Goal: Task Accomplishment & Management: Use online tool/utility

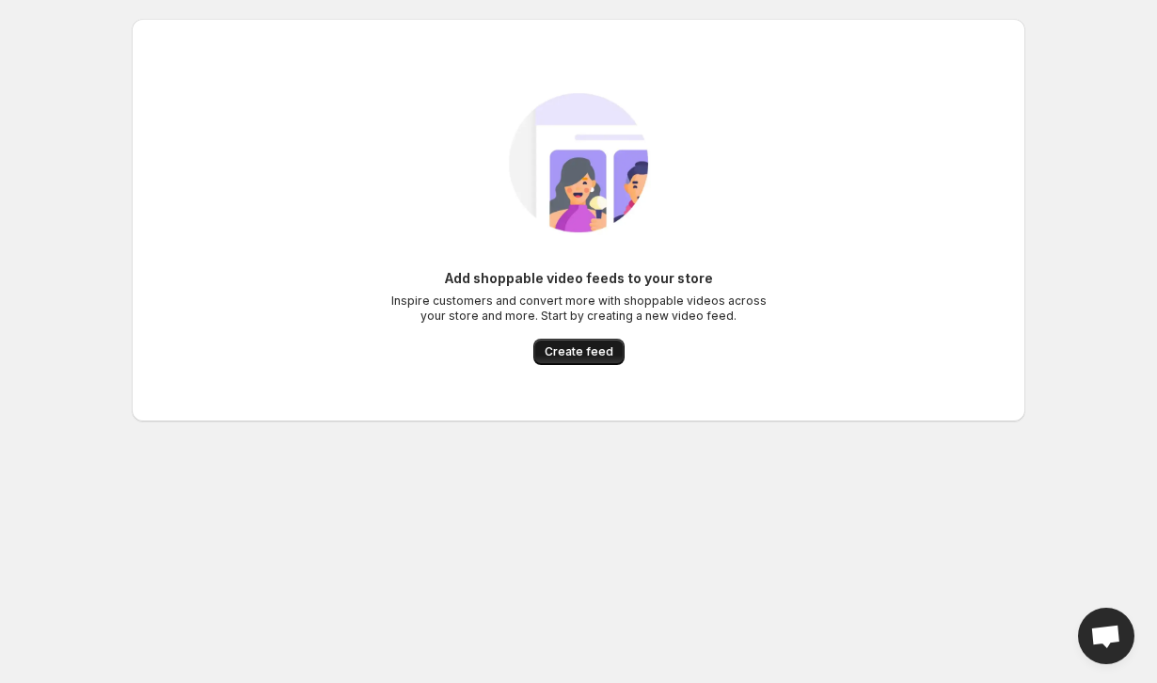
click at [560, 345] on span "Create feed" at bounding box center [579, 351] width 69 height 15
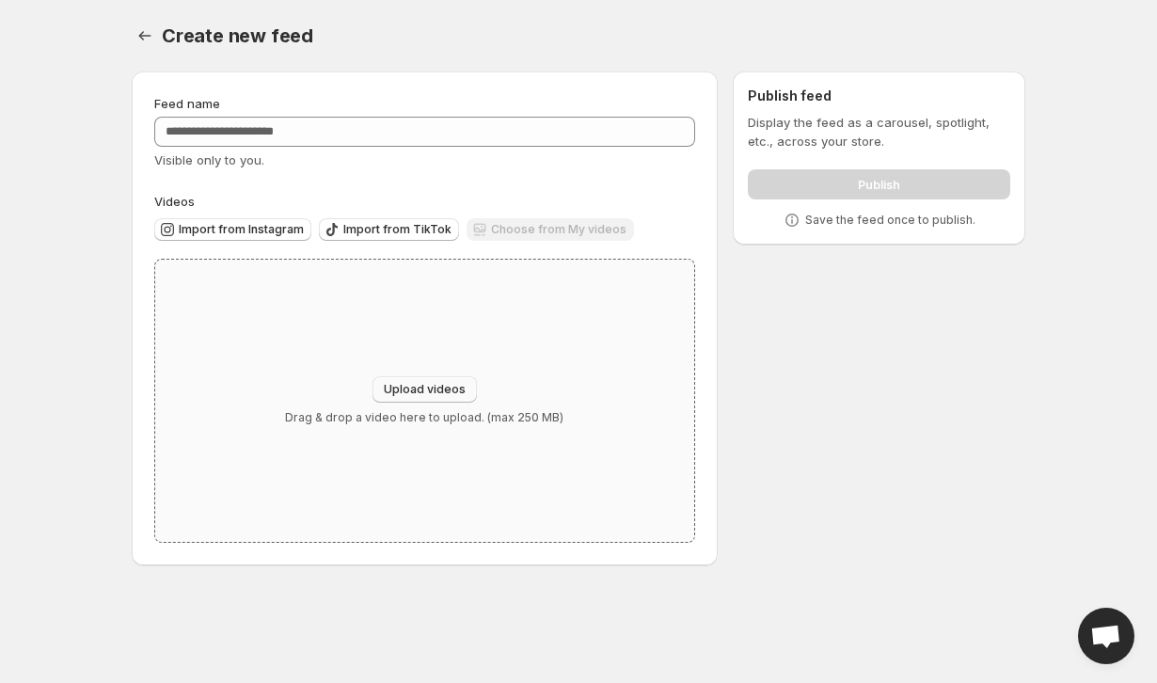
click at [430, 389] on span "Upload videos" at bounding box center [425, 389] width 82 height 15
type input "**********"
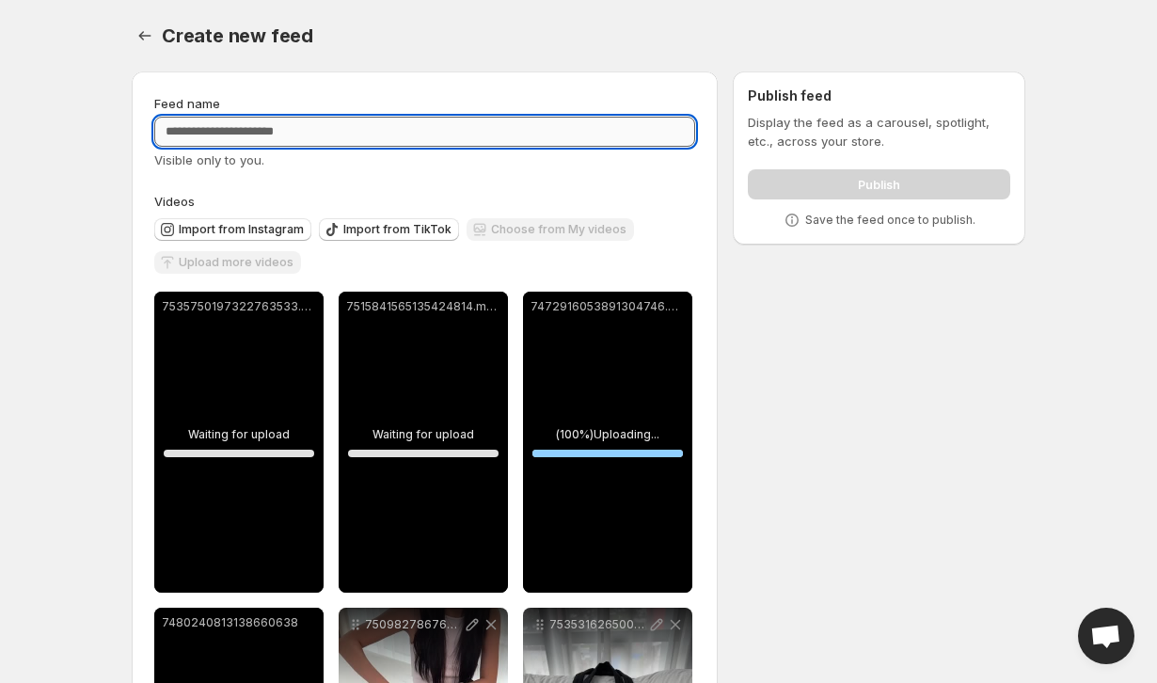
click at [429, 123] on input "Feed name" at bounding box center [424, 132] width 541 height 30
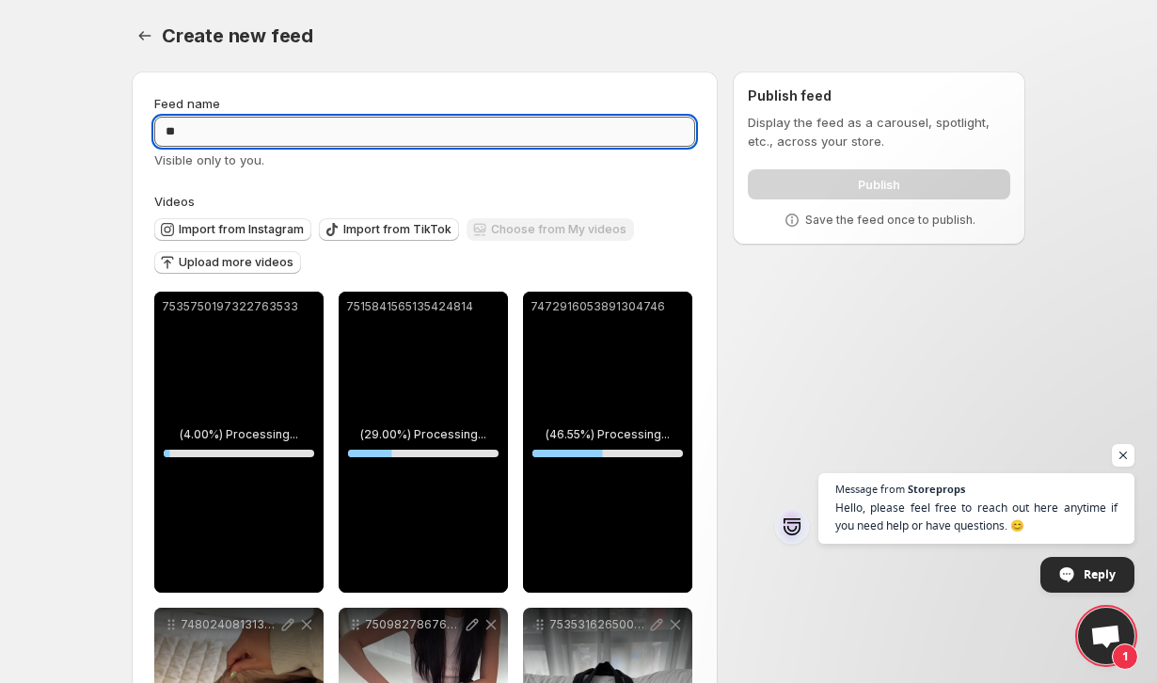
type input "*"
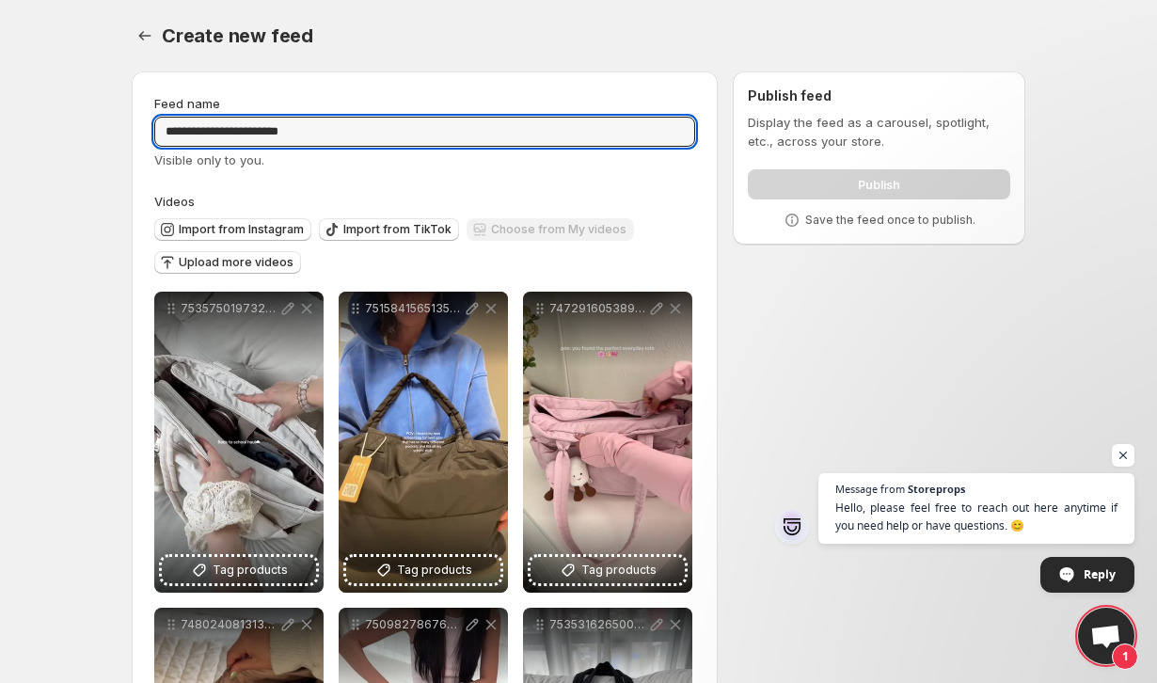
type input "**********"
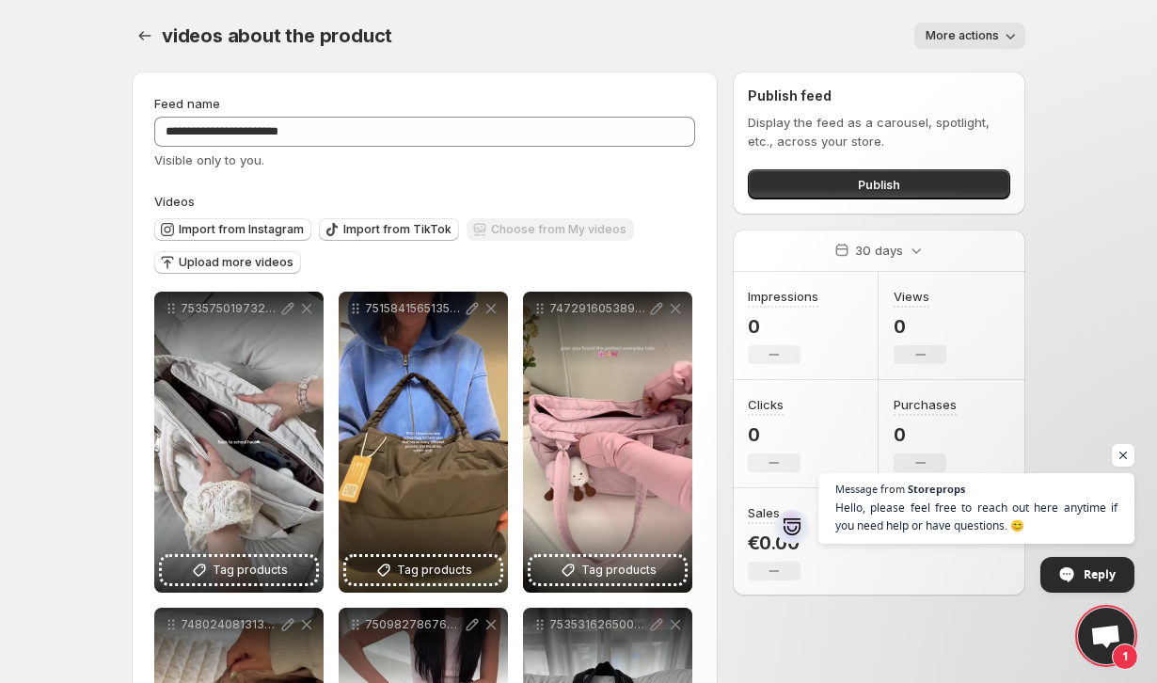
click at [951, 42] on span "More actions" at bounding box center [962, 35] width 73 height 15
click at [808, 55] on div "videos about the product. This page is ready videos about the product More acti…" at bounding box center [579, 36] width 894 height 72
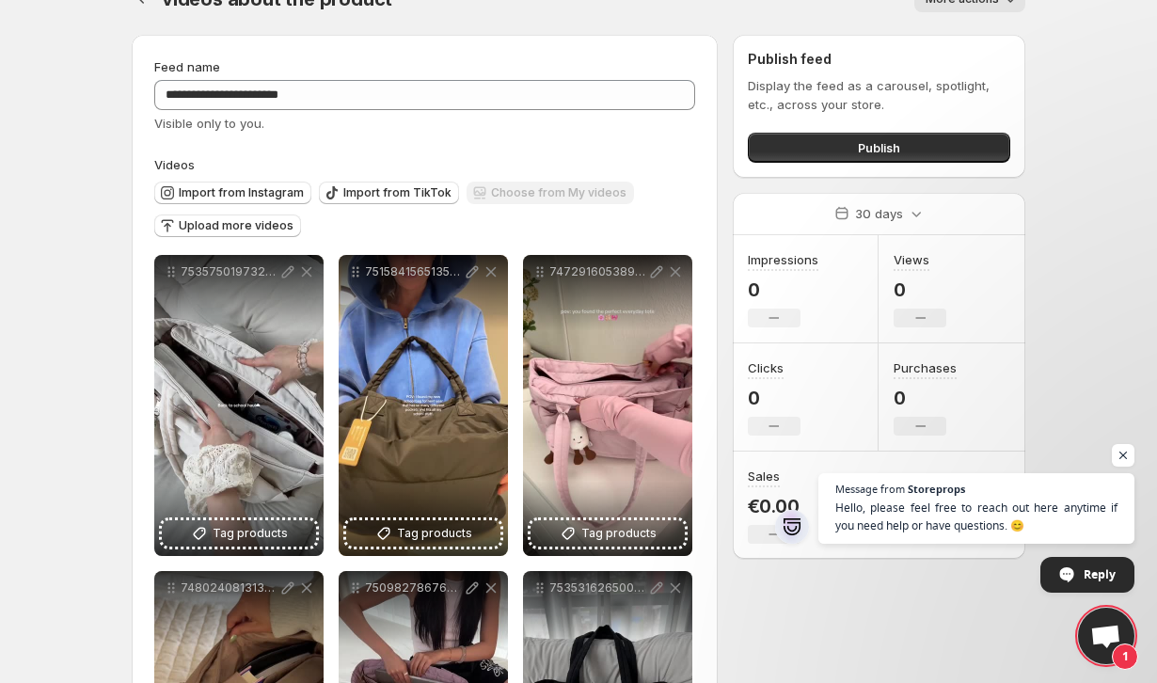
scroll to position [22, 0]
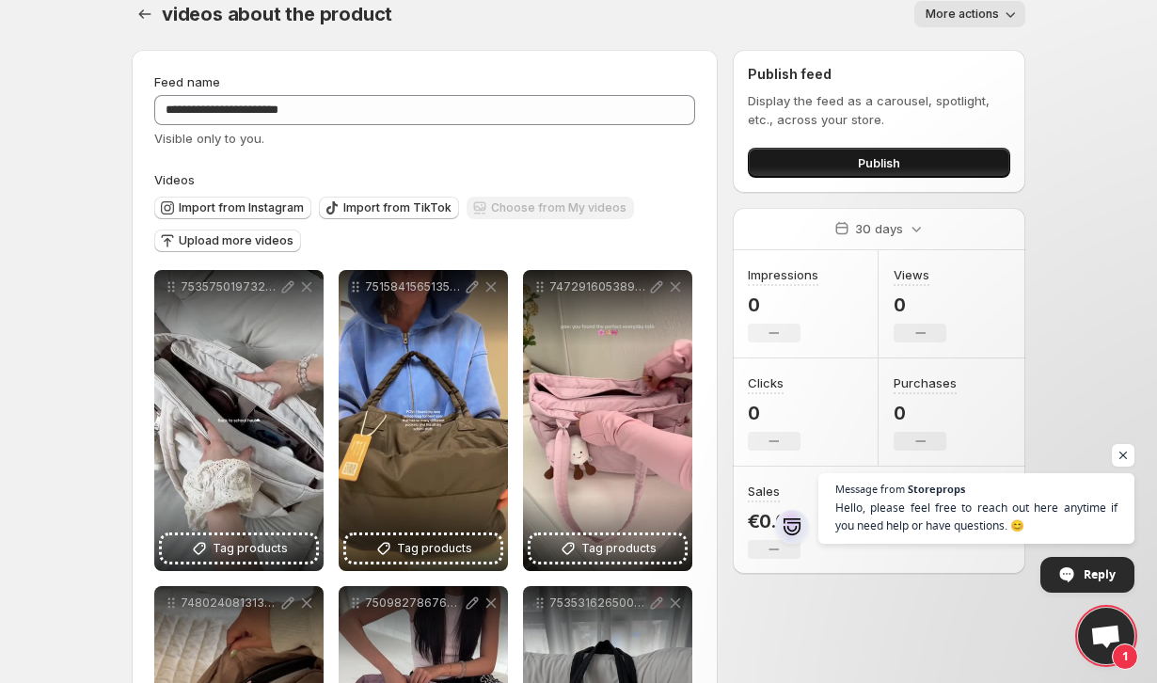
click at [796, 163] on button "Publish" at bounding box center [879, 163] width 262 height 30
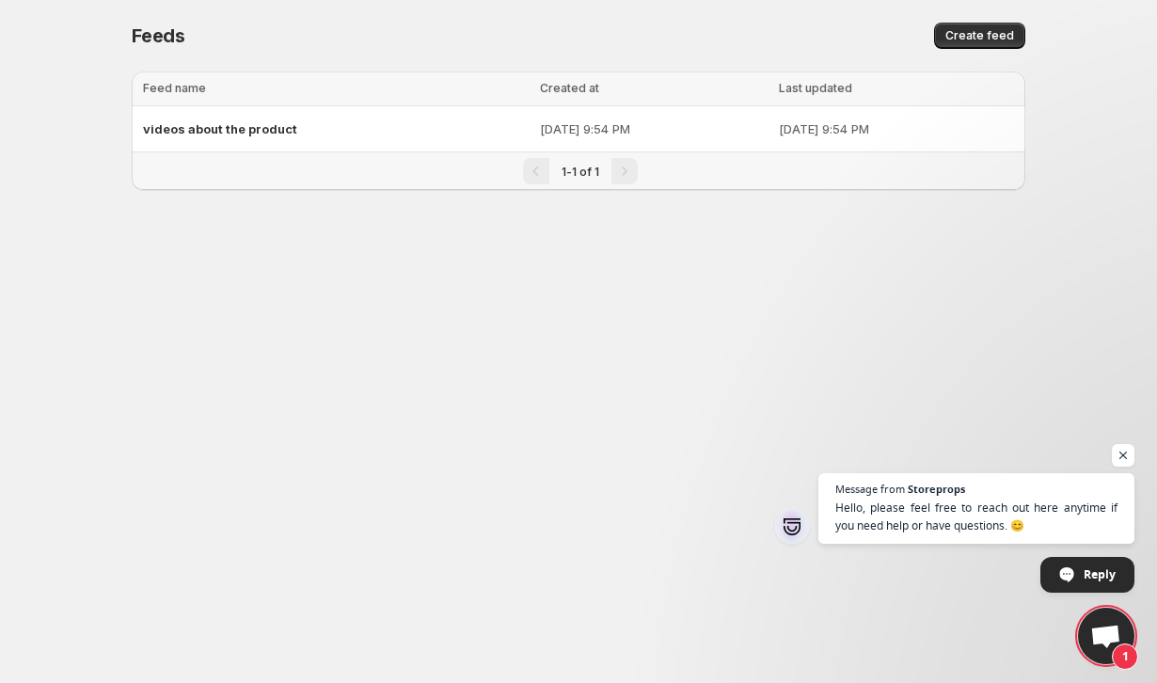
click at [814, 148] on td "[DATE] 9:54 PM" at bounding box center [899, 129] width 252 height 46
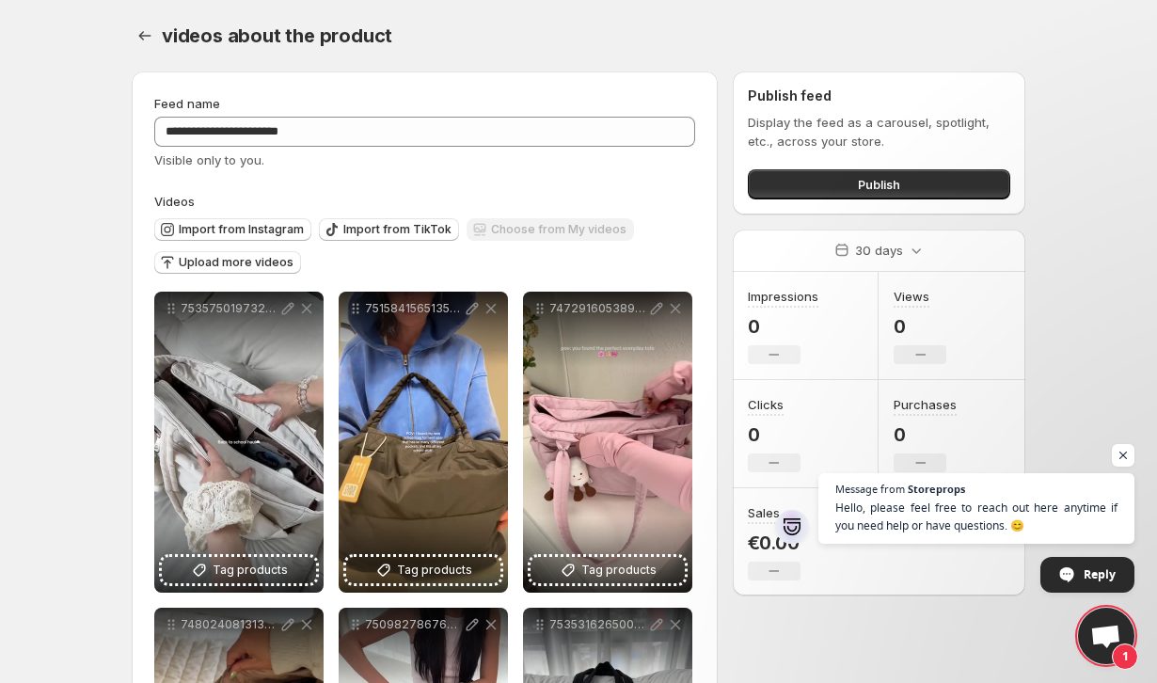
click at [830, 130] on p "Display the feed as a carousel, spotlight, etc., across your store." at bounding box center [879, 132] width 262 height 38
click at [813, 172] on button "Publish" at bounding box center [879, 184] width 262 height 30
click at [901, 191] on button "Publish" at bounding box center [879, 184] width 262 height 30
click at [821, 174] on button "Publish" at bounding box center [879, 184] width 262 height 30
